Goal: Find contact information: Find contact information

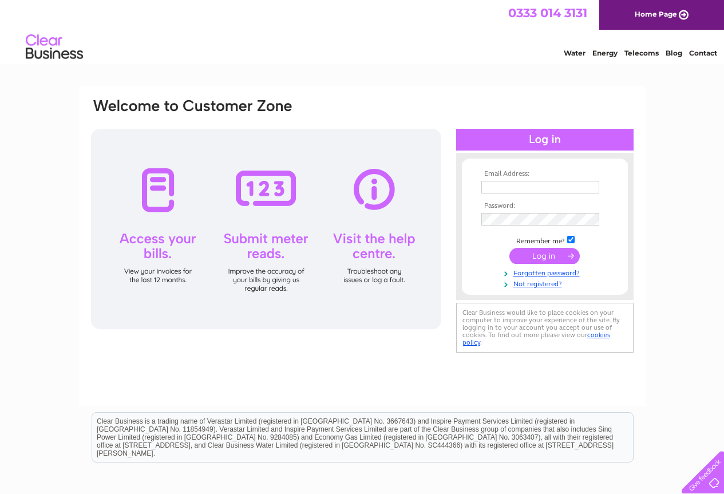
type input "damien@nordicoutdoor.co.uk"
click at [542, 249] on input "submit" at bounding box center [544, 256] width 70 height 16
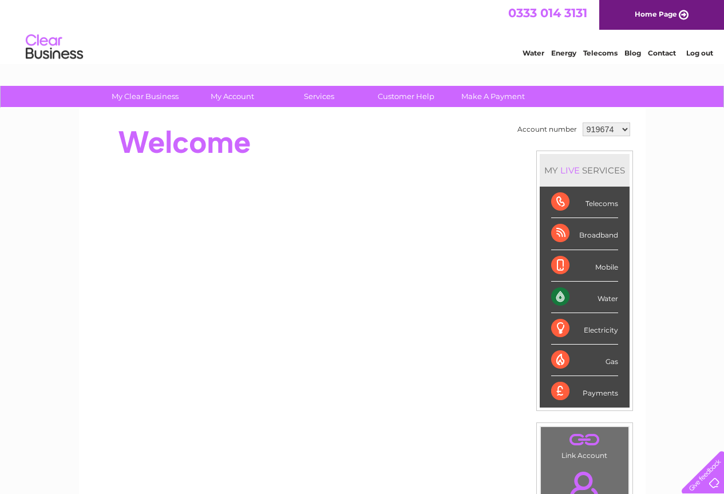
click at [621, 129] on select "919674 919675 1087820" at bounding box center [606, 129] width 47 height 14
click at [608, 129] on select "919674 919675 1087820" at bounding box center [606, 129] width 47 height 14
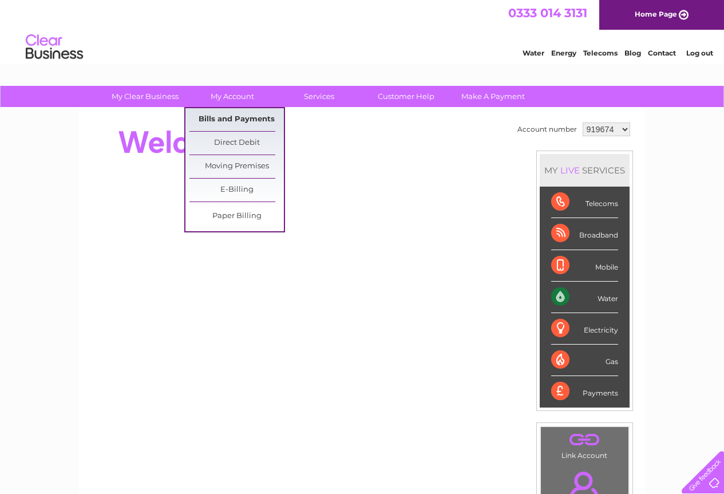
click at [243, 116] on link "Bills and Payments" at bounding box center [236, 119] width 94 height 23
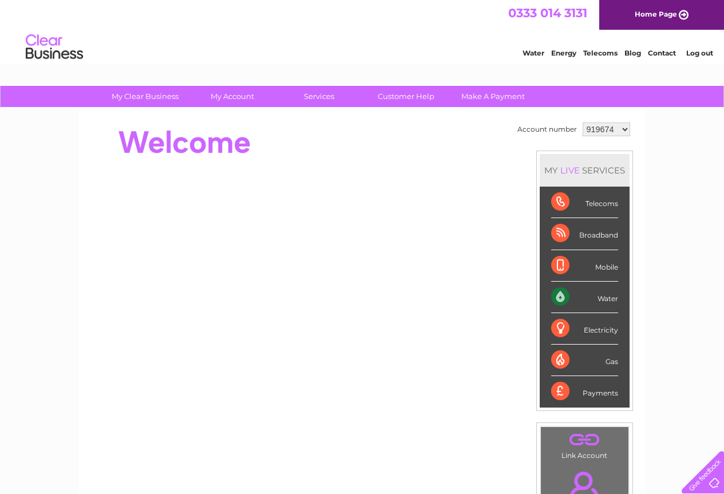
click at [612, 128] on select "919674 919675 1087820" at bounding box center [606, 129] width 47 height 14
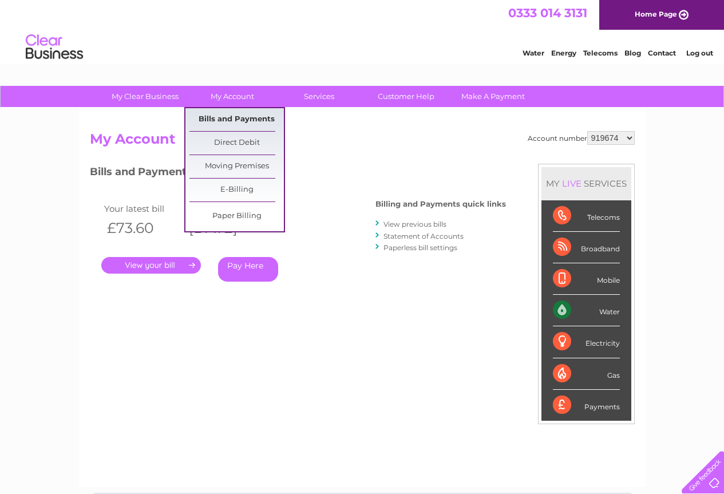
click at [248, 116] on link "Bills and Payments" at bounding box center [236, 119] width 94 height 23
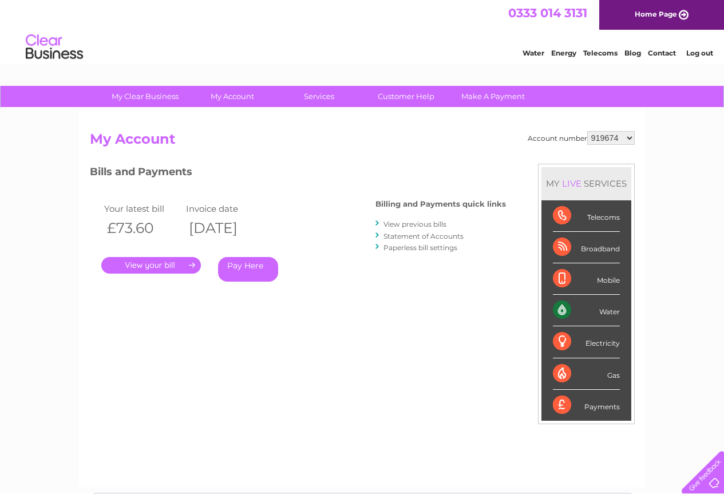
click at [169, 263] on link "." at bounding box center [151, 265] width 100 height 17
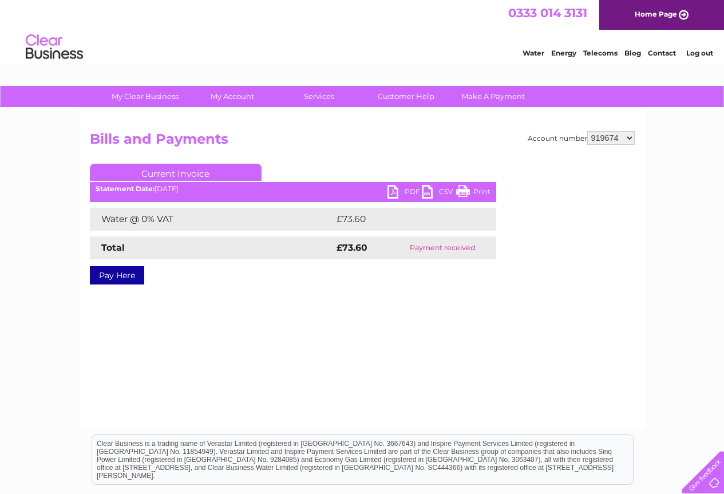
click at [393, 189] on link "PDF" at bounding box center [404, 193] width 34 height 17
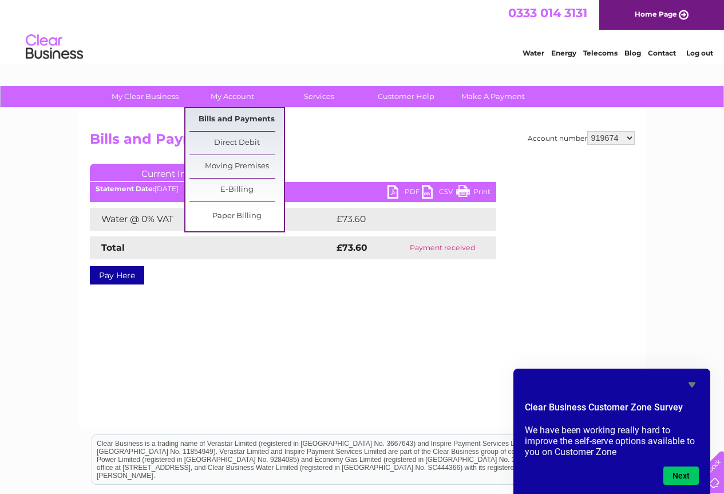
click at [219, 124] on link "Bills and Payments" at bounding box center [236, 119] width 94 height 23
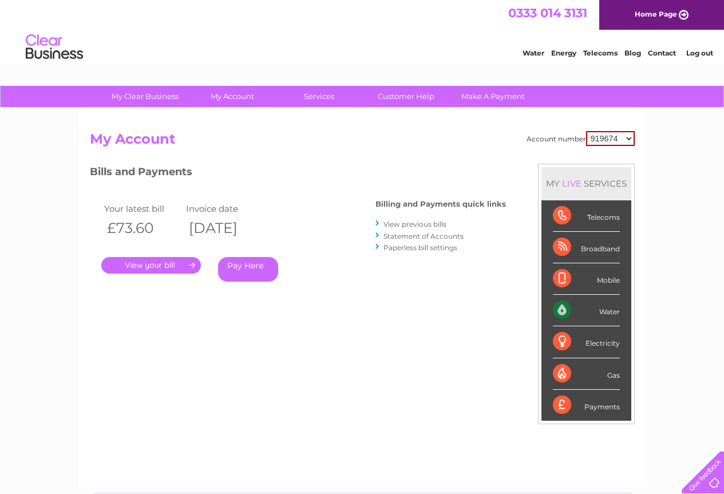
click at [631, 137] on select "919674 919675 1087820" at bounding box center [610, 138] width 49 height 15
select select "919675"
click at [586, 131] on select "919674 919675 1087820" at bounding box center [610, 138] width 49 height 15
click at [629, 137] on select "919674 919675 1087820" at bounding box center [610, 138] width 47 height 14
select select "1087820"
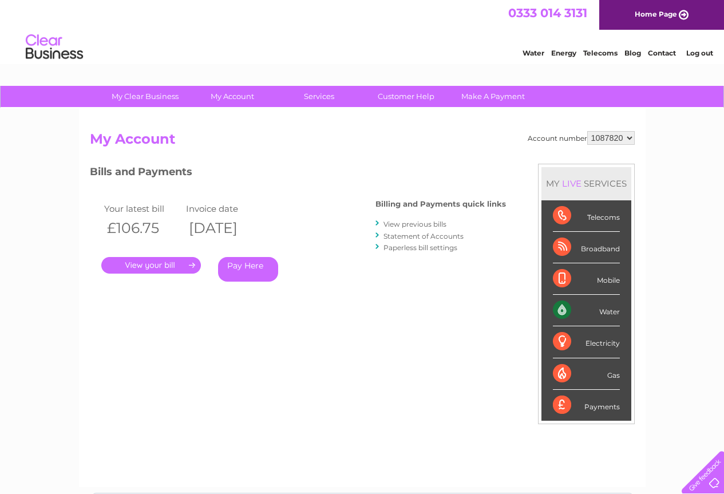
click at [587, 131] on select "919674 919675 1087820" at bounding box center [610, 138] width 47 height 14
drag, startPoint x: 589, startPoint y: 11, endPoint x: 500, endPoint y: 11, distance: 89.3
click at [500, 11] on div "0333 014 3131 Home Page" at bounding box center [362, 15] width 724 height 30
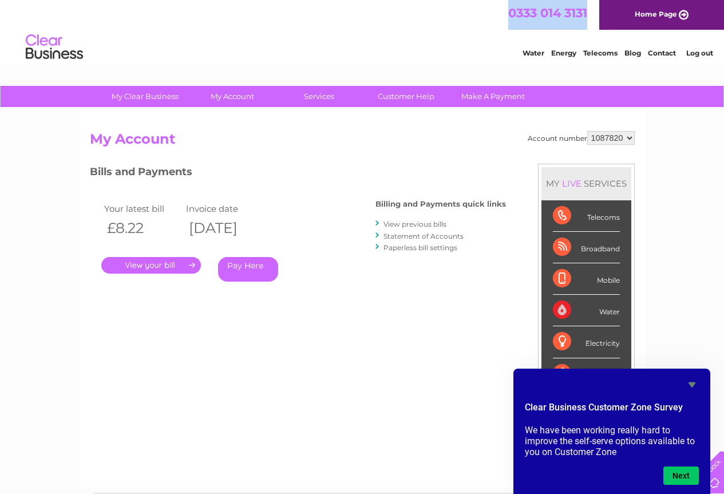
click at [663, 56] on link "Contact" at bounding box center [662, 53] width 28 height 9
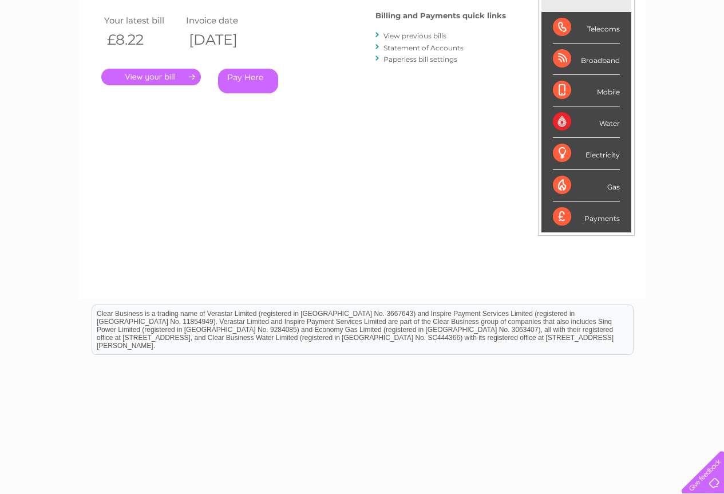
scroll to position [197, 0]
